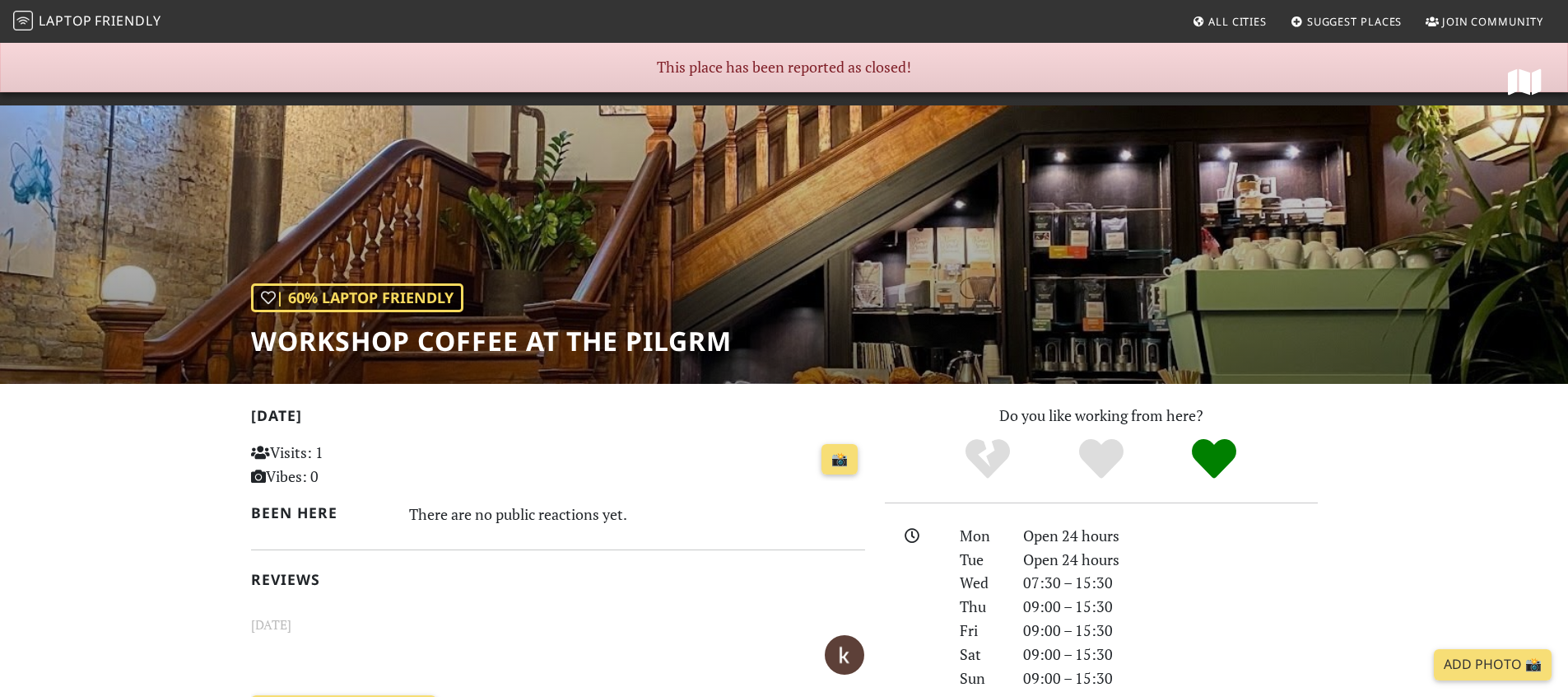
click at [455, 345] on h1 "Workshop Coffee at The Pilgrm" at bounding box center [491, 341] width 481 height 32
click at [138, 12] on span "Friendly" at bounding box center [127, 20] width 66 height 18
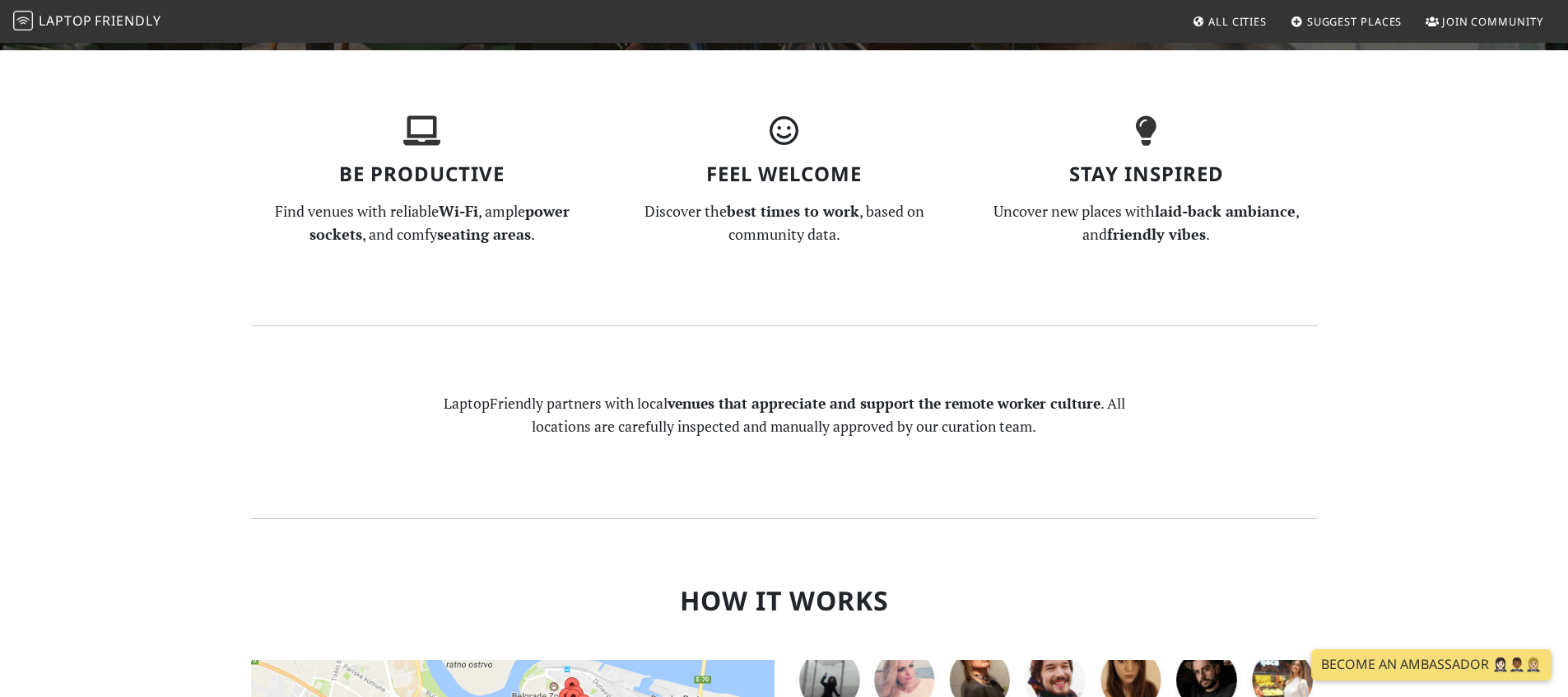
scroll to position [220, 0]
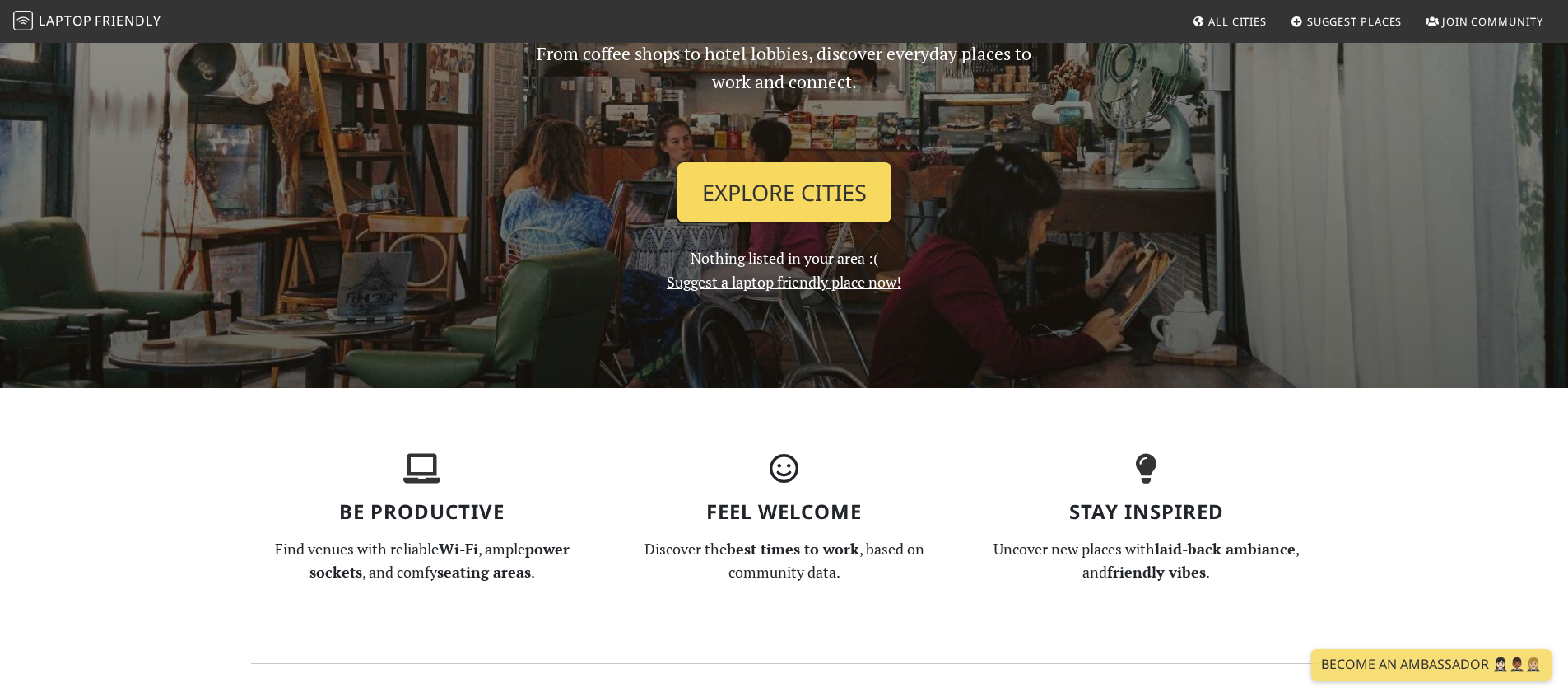
click at [747, 185] on link "Explore Cities" at bounding box center [784, 192] width 214 height 61
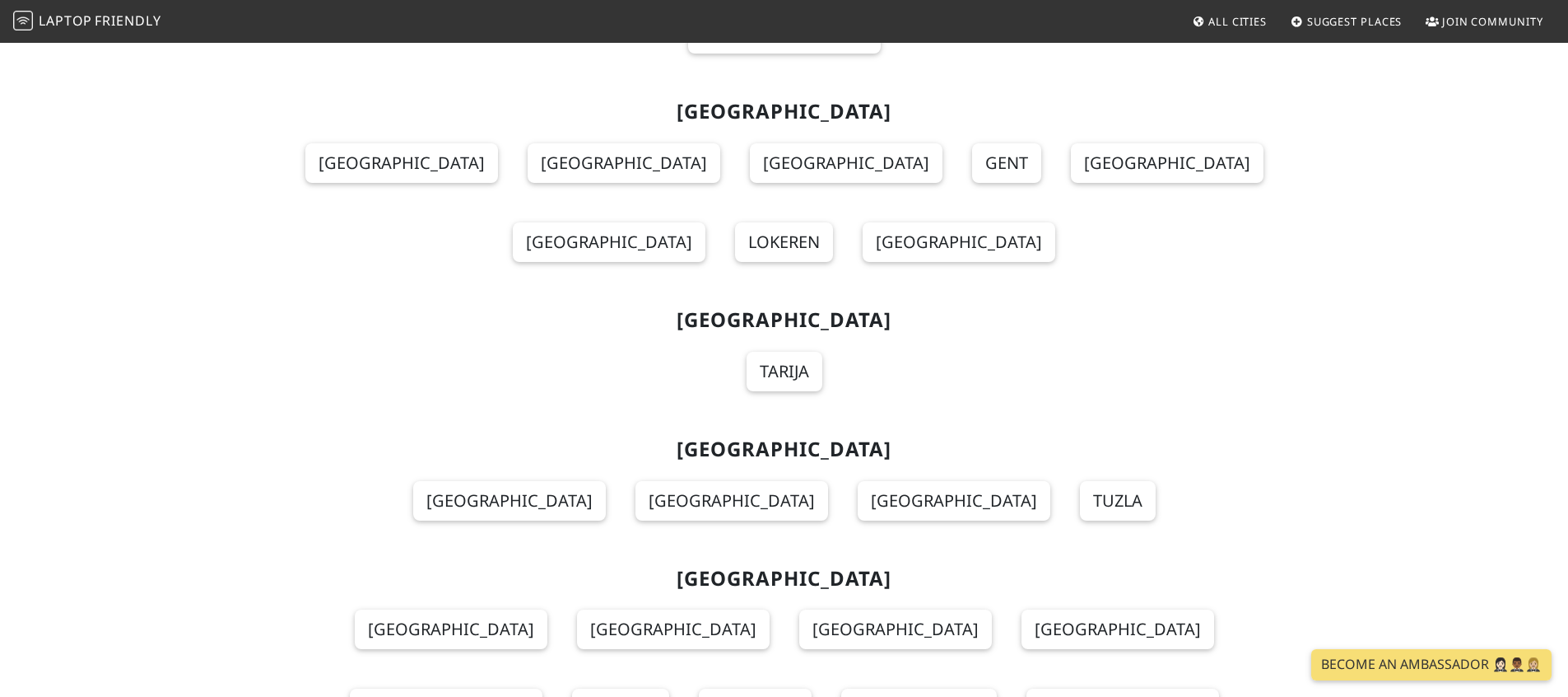
scroll to position [1347, 0]
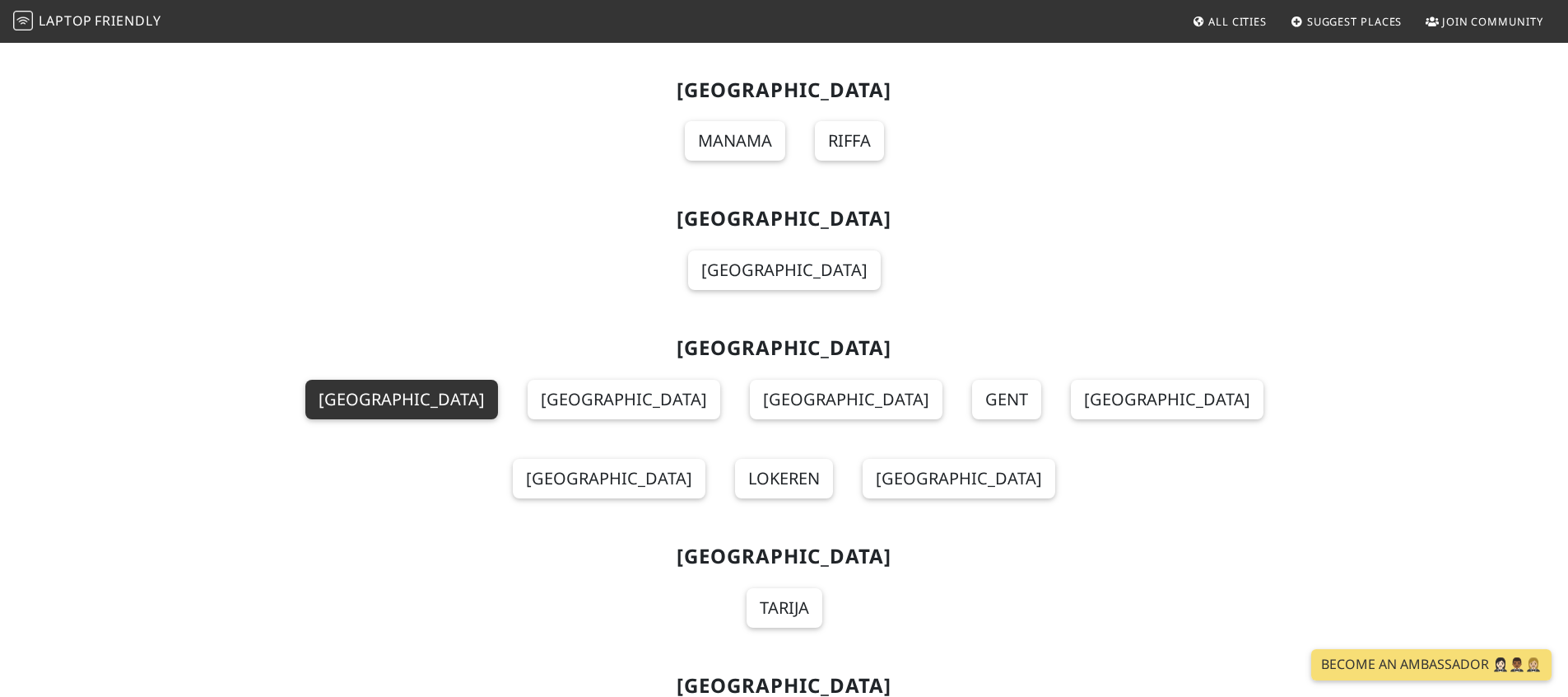
click at [387, 380] on link "[GEOGRAPHIC_DATA]" at bounding box center [401, 399] width 192 height 40
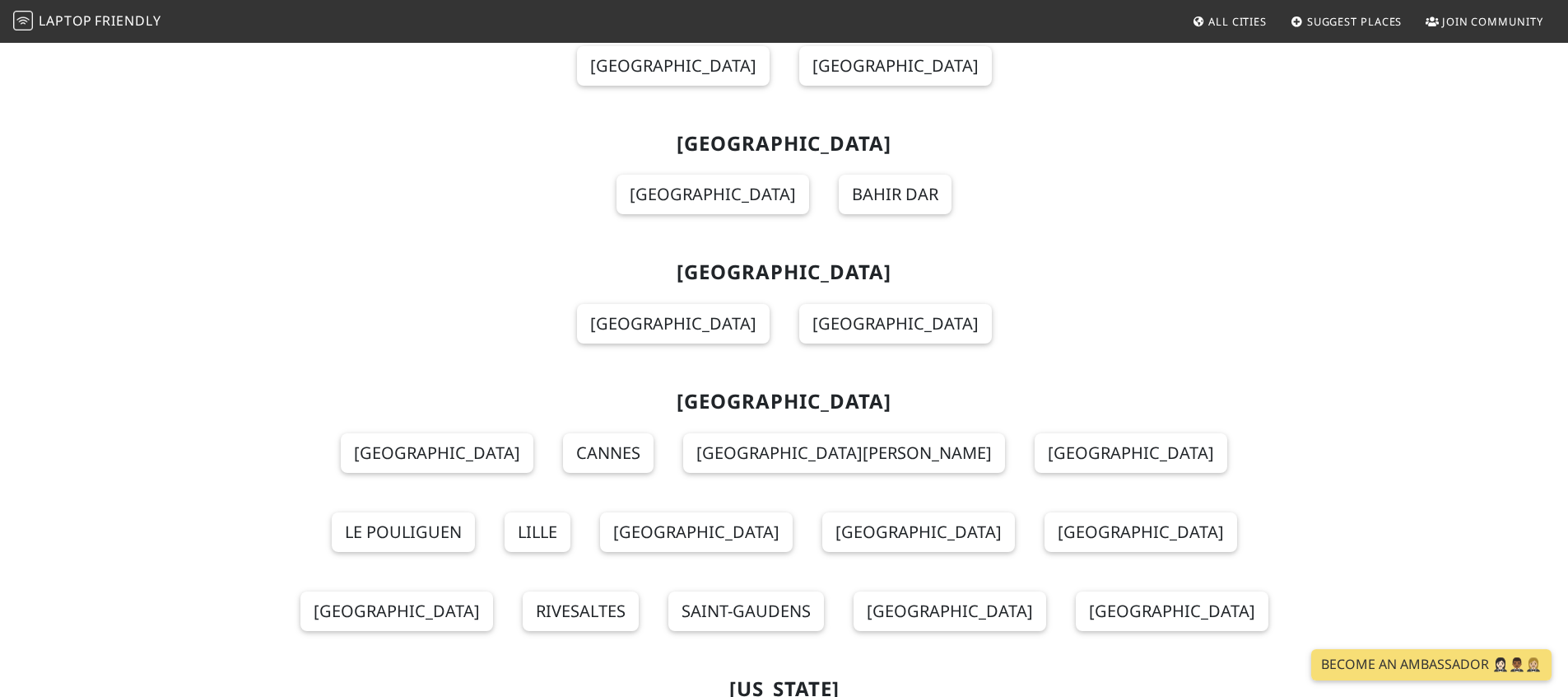
scroll to position [5026, 0]
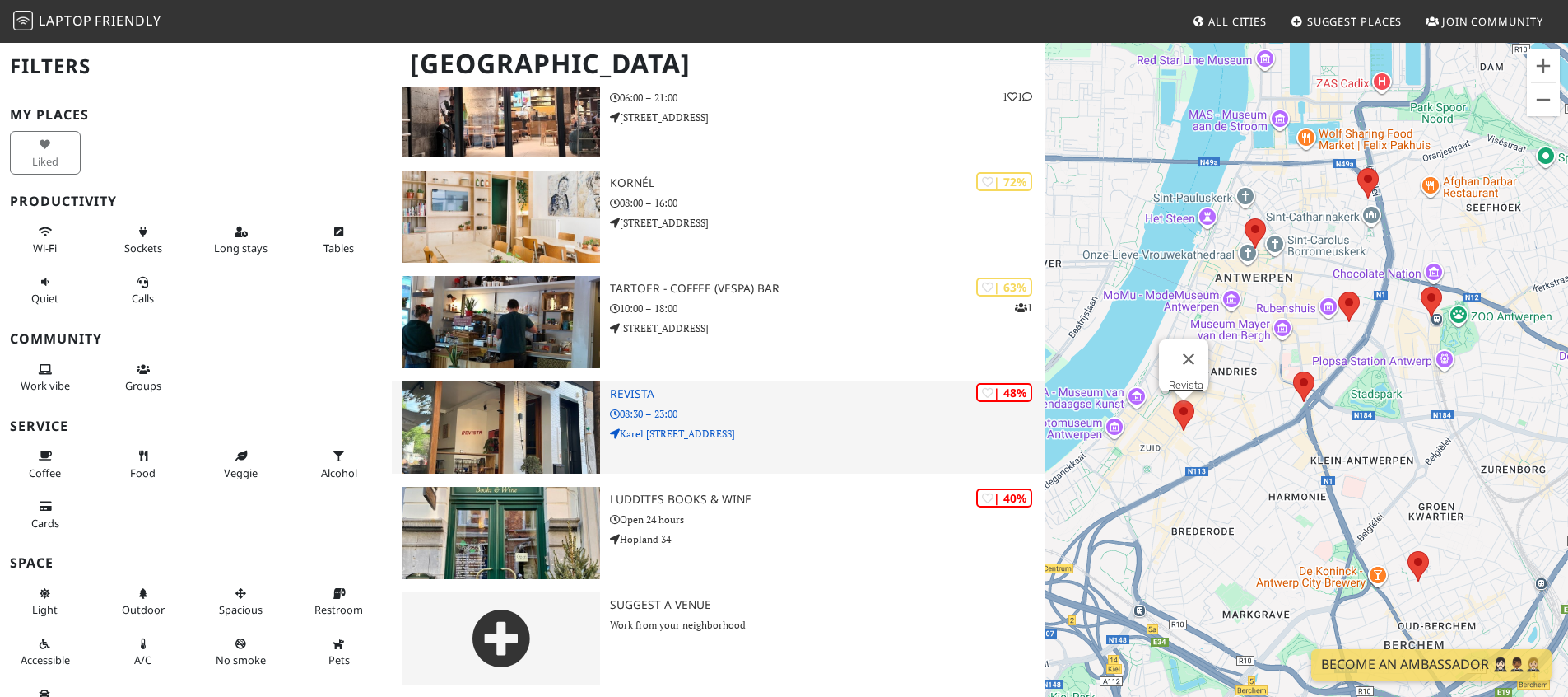
scroll to position [368, 0]
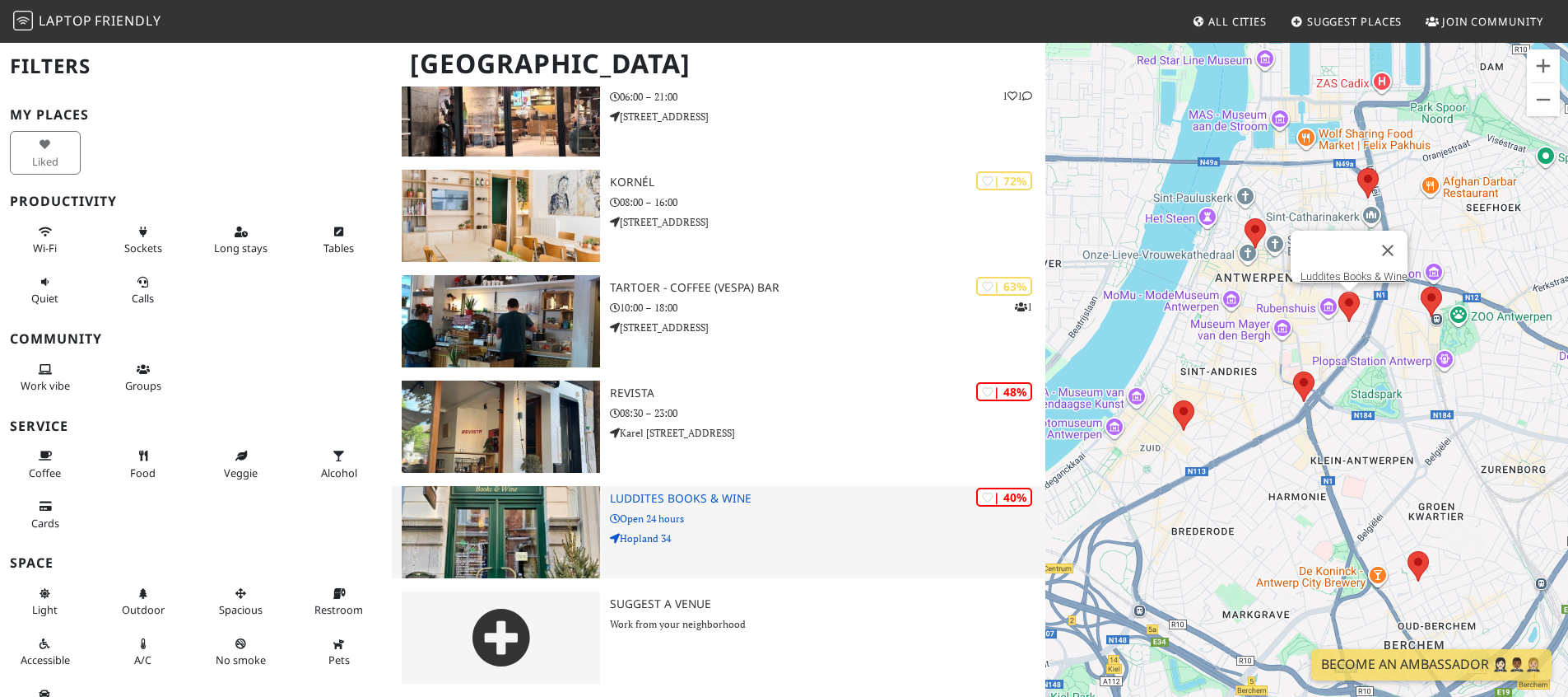
click at [517, 512] on img at bounding box center [501, 532] width 199 height 92
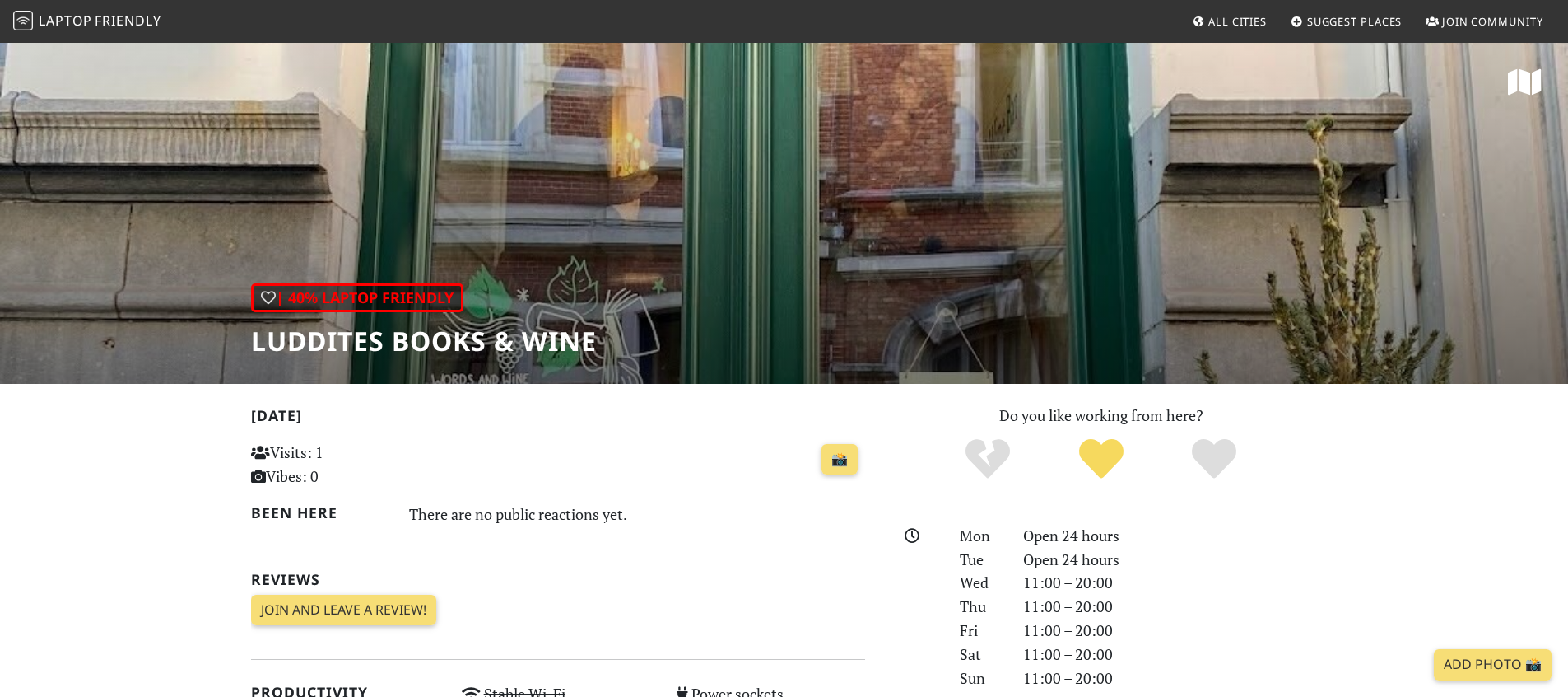
click at [654, 193] on div "| 40% Laptop Friendly Luddites Books & Wine" at bounding box center [784, 213] width 1568 height 343
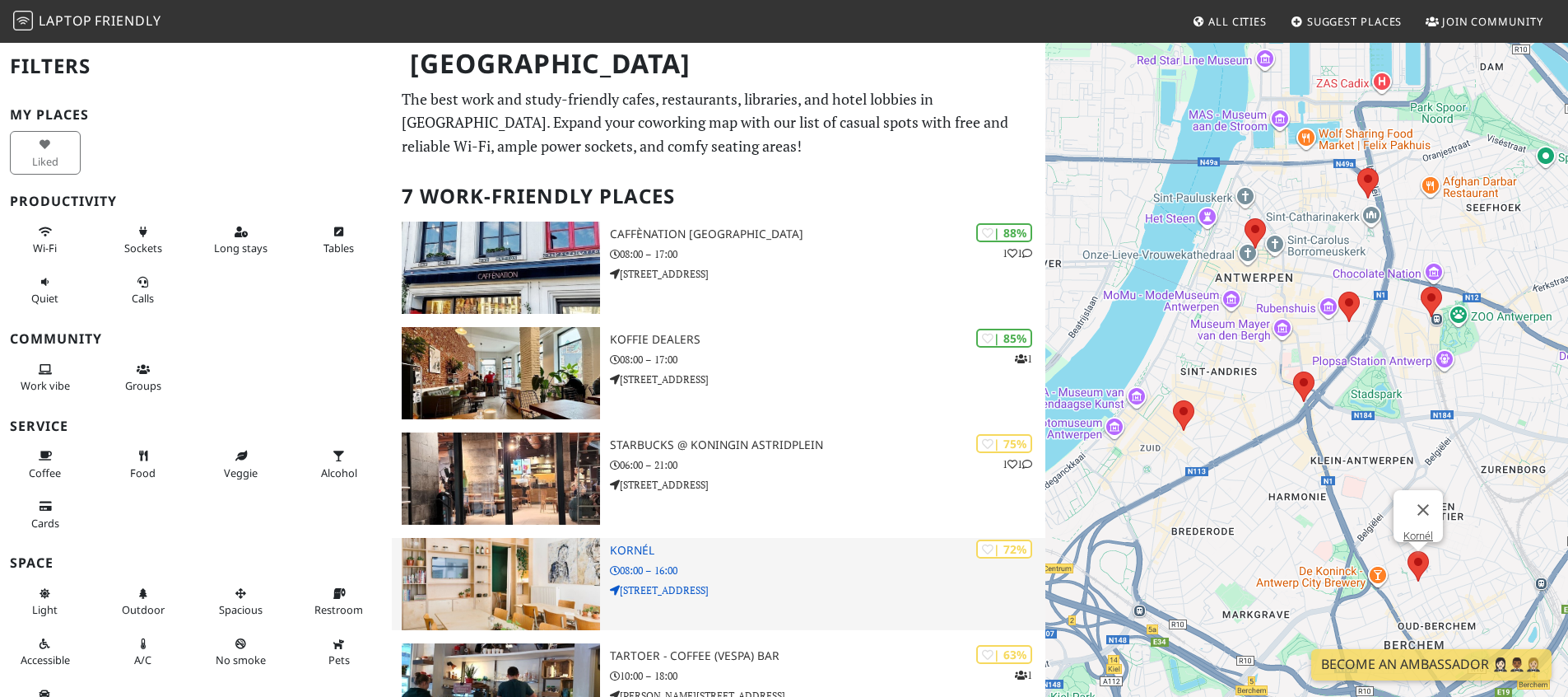
scroll to position [368, 0]
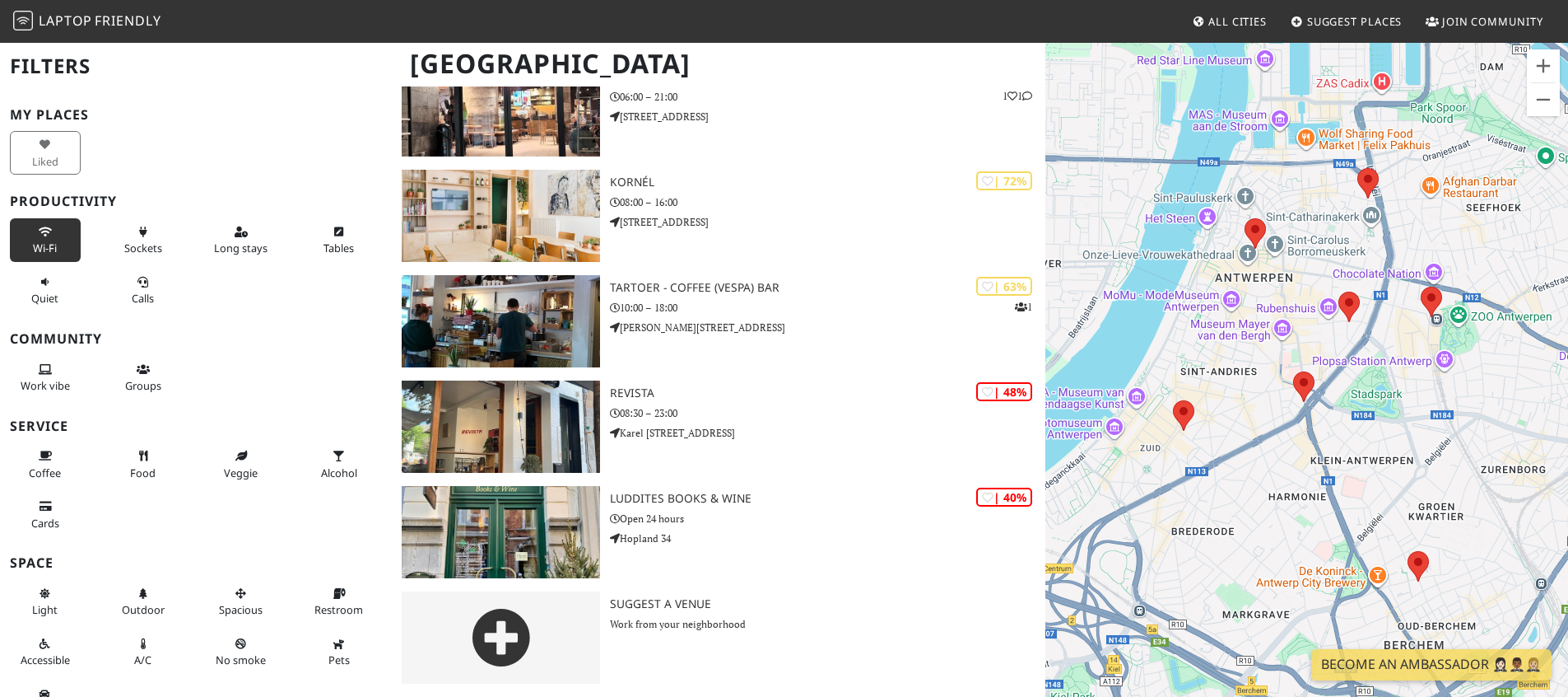
click at [61, 242] on button "Wi-Fi" at bounding box center [45, 240] width 71 height 44
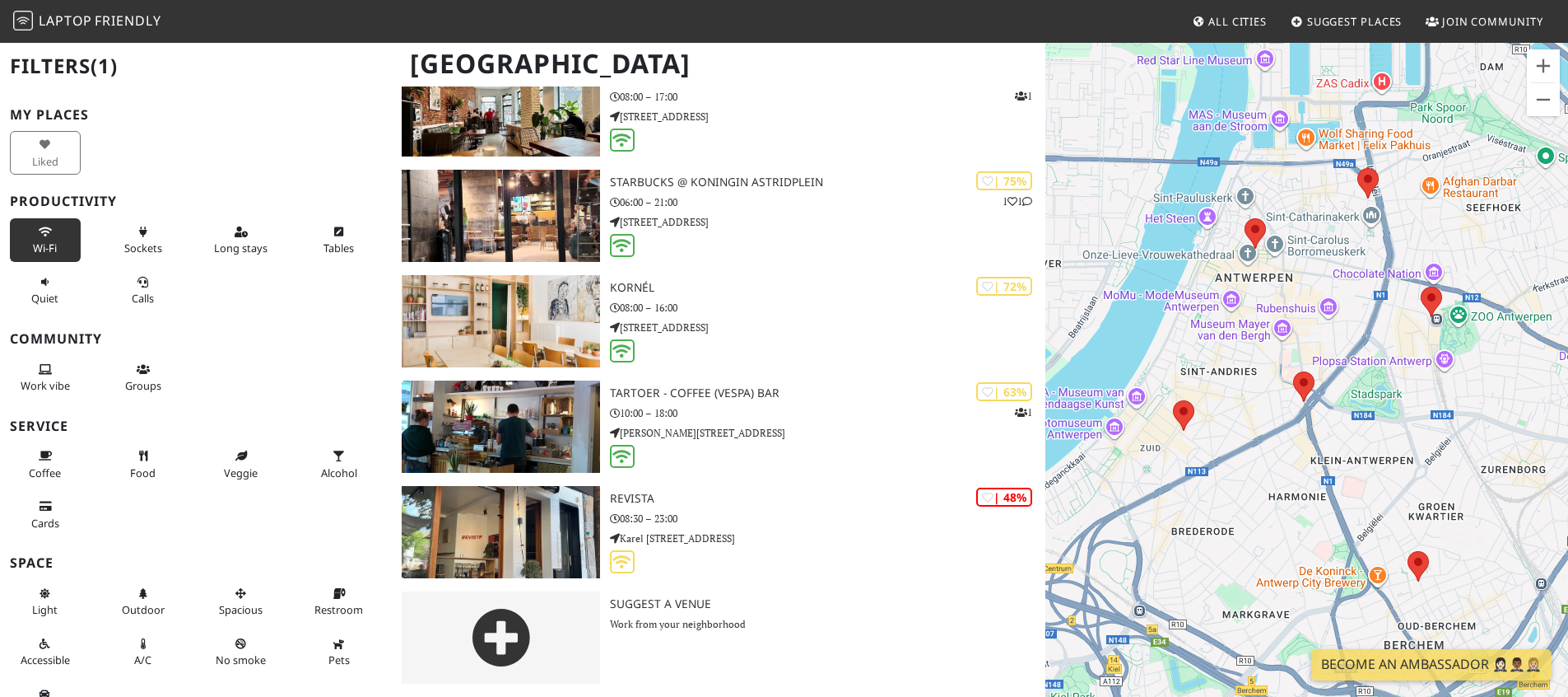
scroll to position [263, 0]
click at [55, 280] on button "Quiet" at bounding box center [45, 290] width 71 height 44
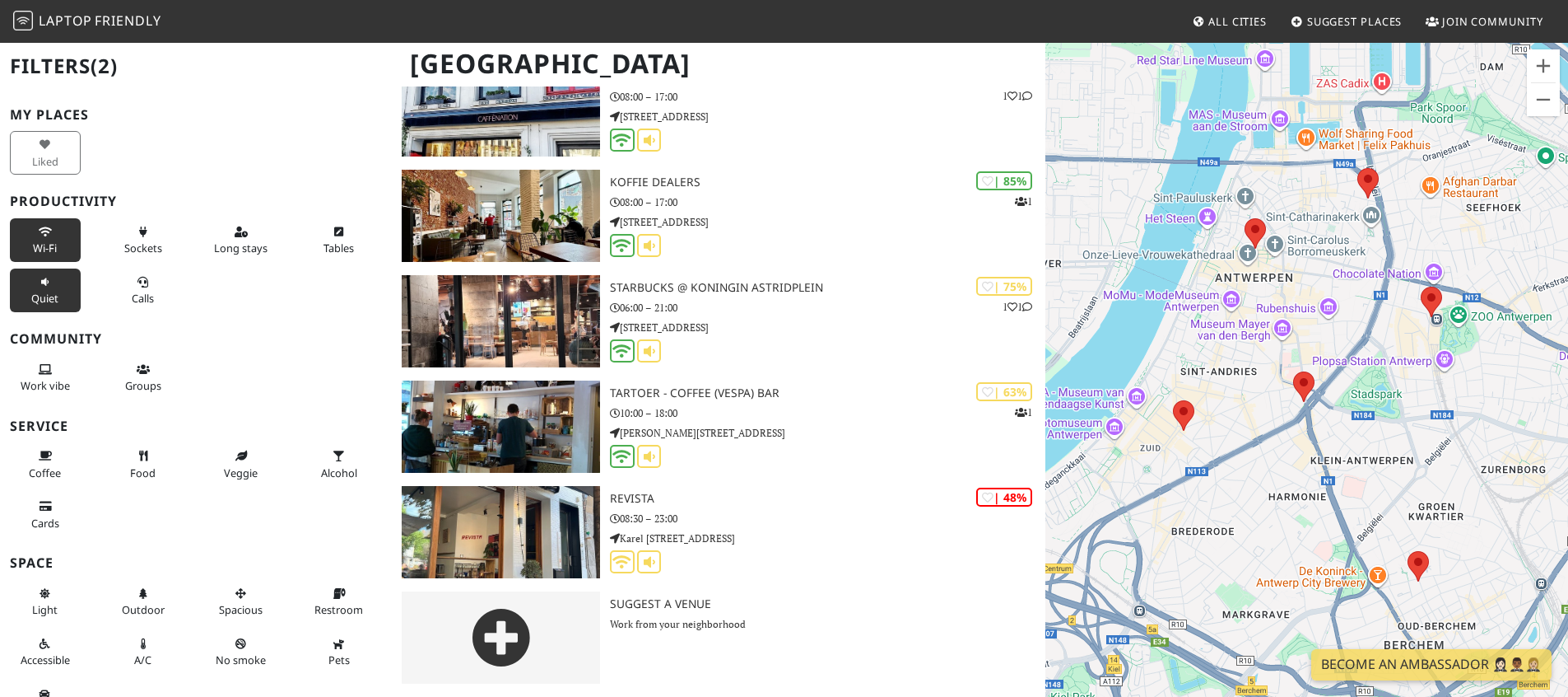
scroll to position [0, 0]
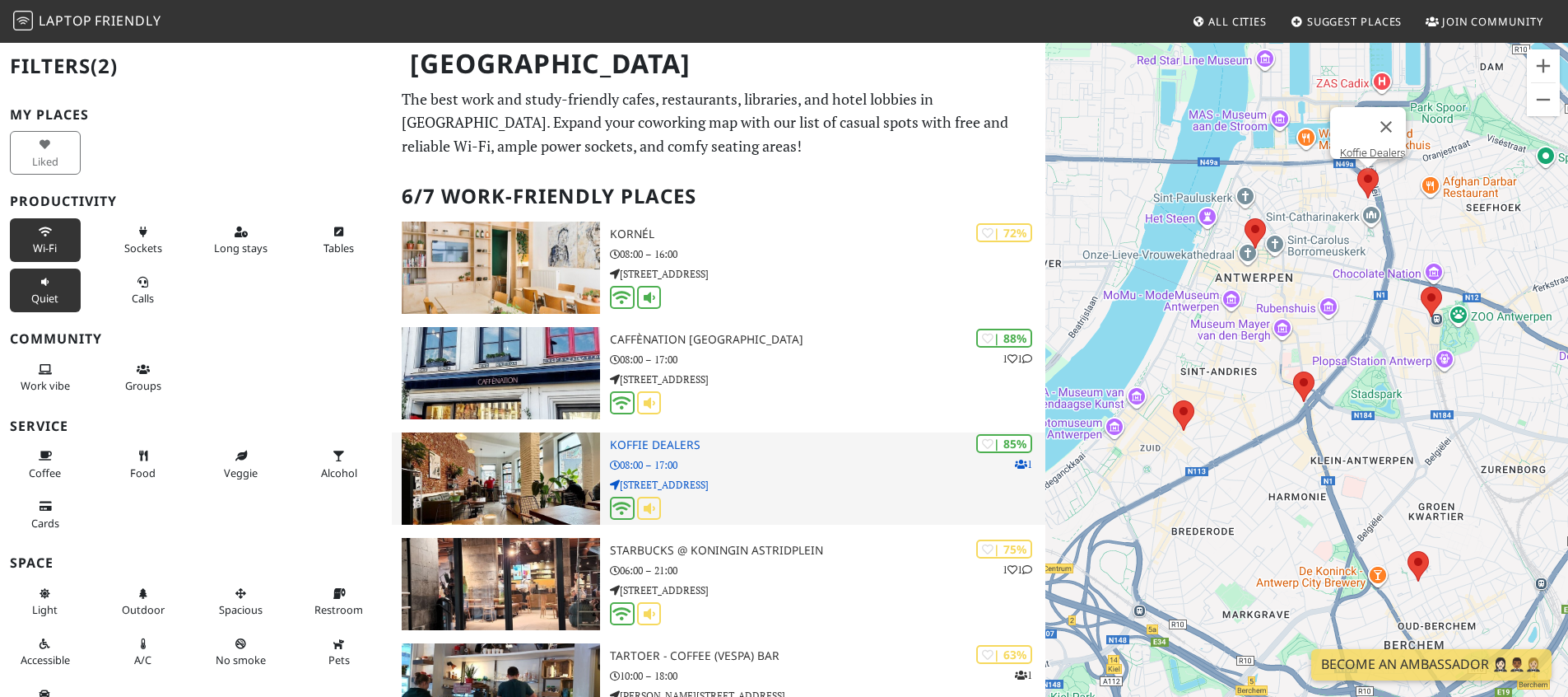
click at [513, 451] on img at bounding box center [501, 478] width 199 height 92
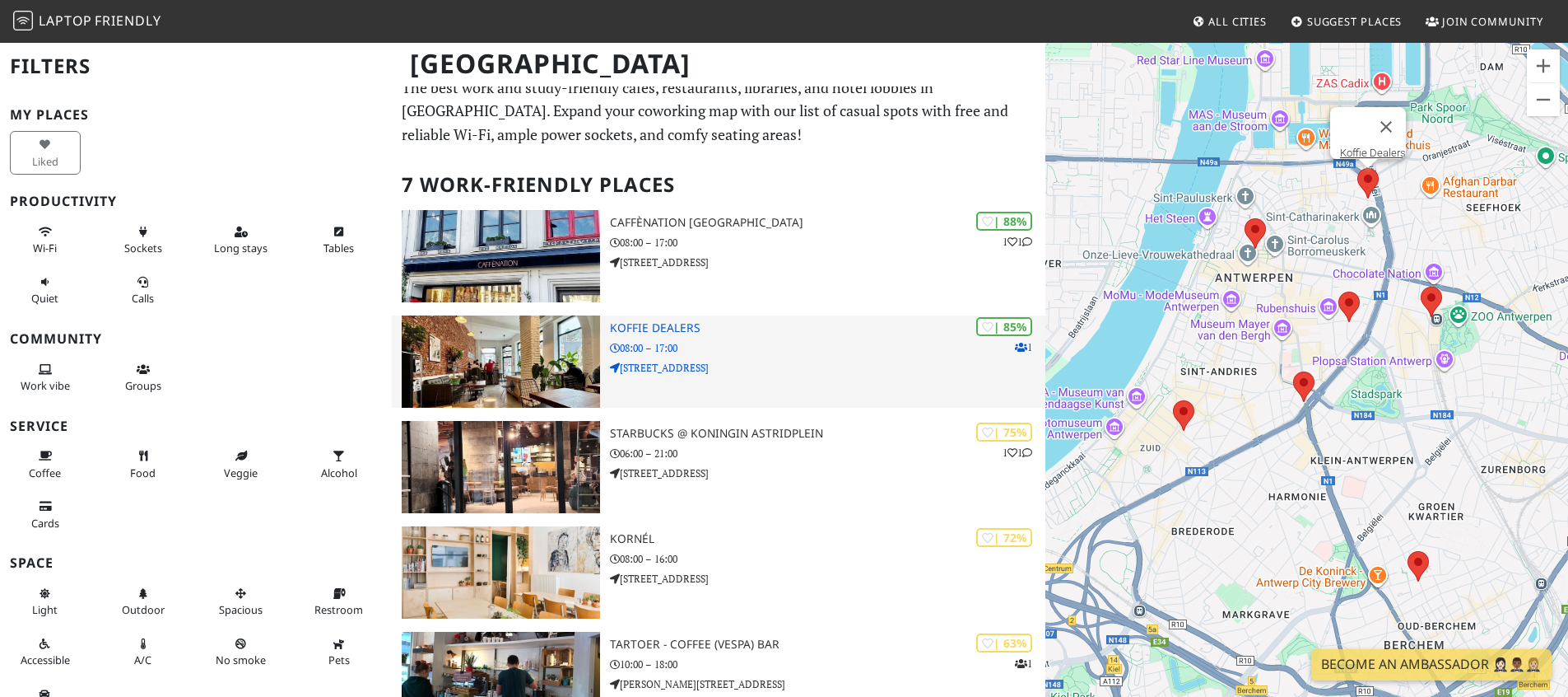
scroll to position [368, 0]
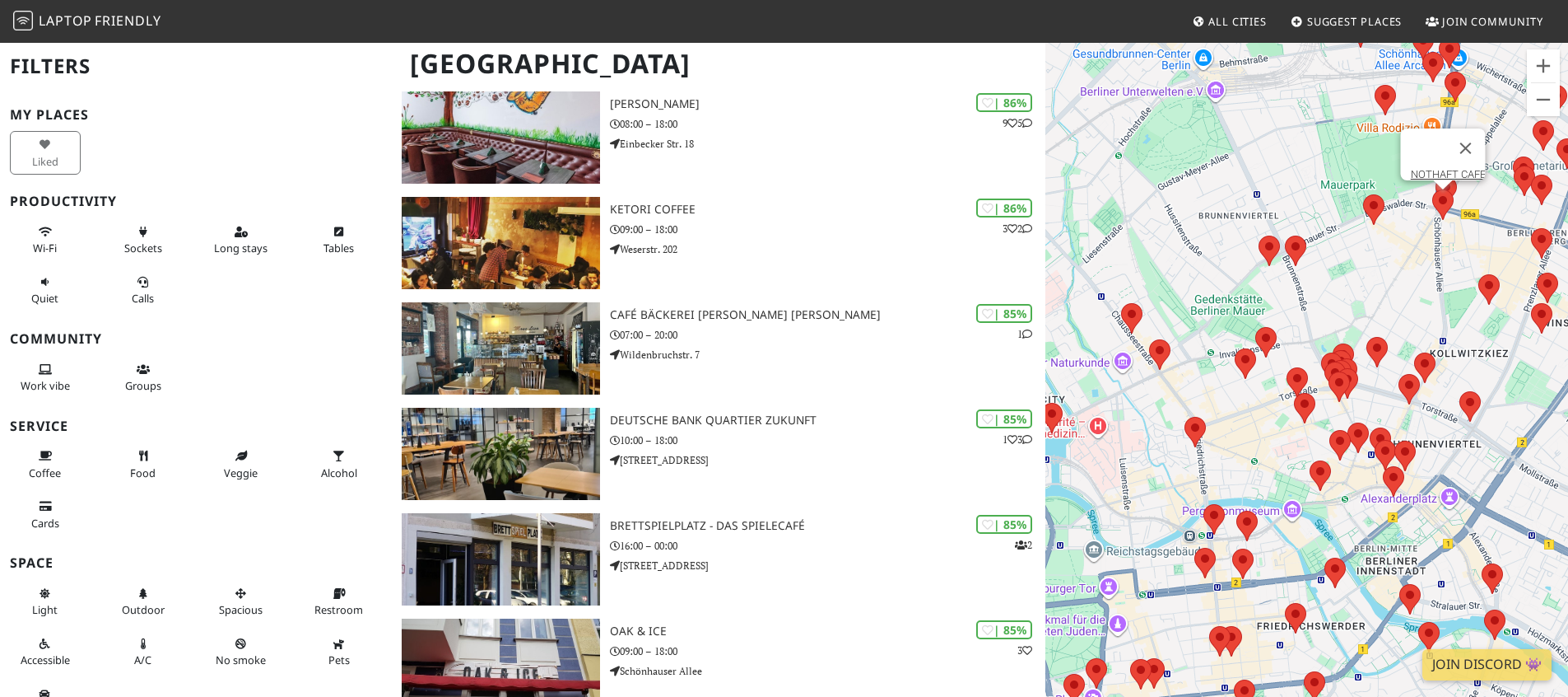
scroll to position [1405, 0]
